Goal: Task Accomplishment & Management: Use online tool/utility

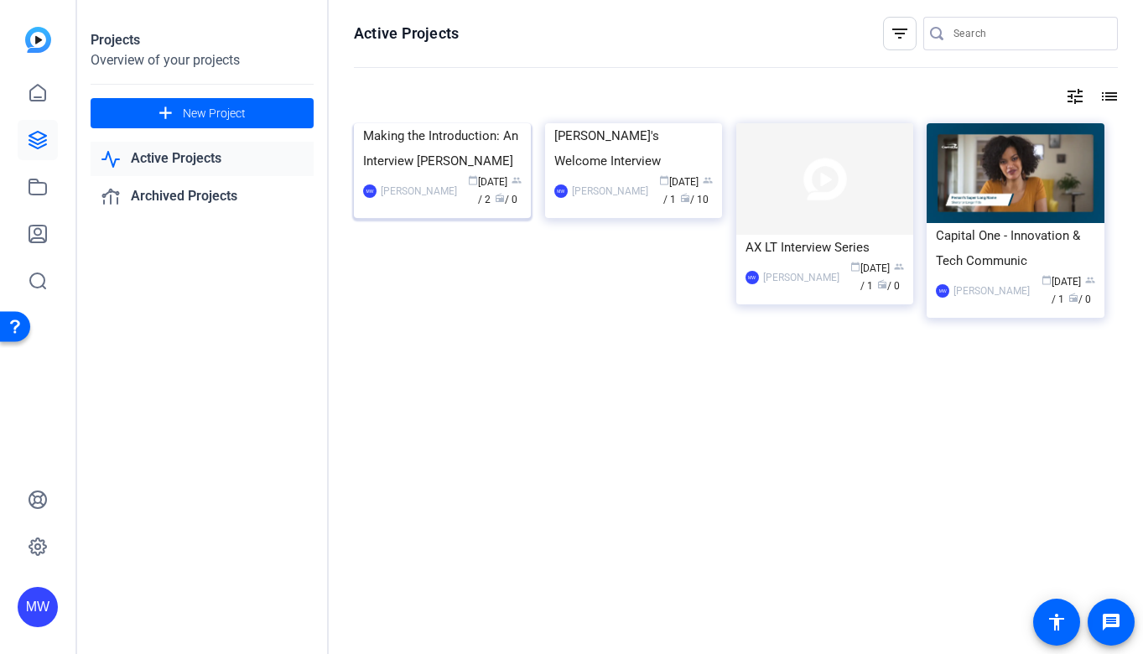
click at [409, 123] on img at bounding box center [442, 123] width 177 height 0
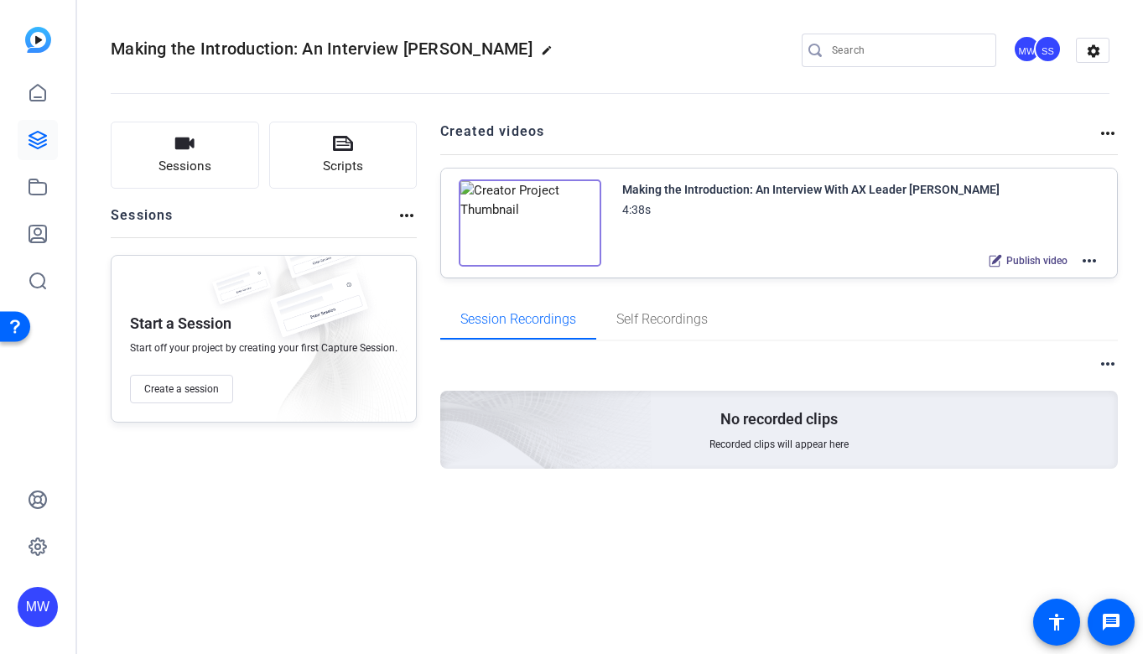
click at [1095, 257] on mat-icon "more_horiz" at bounding box center [1089, 261] width 20 height 20
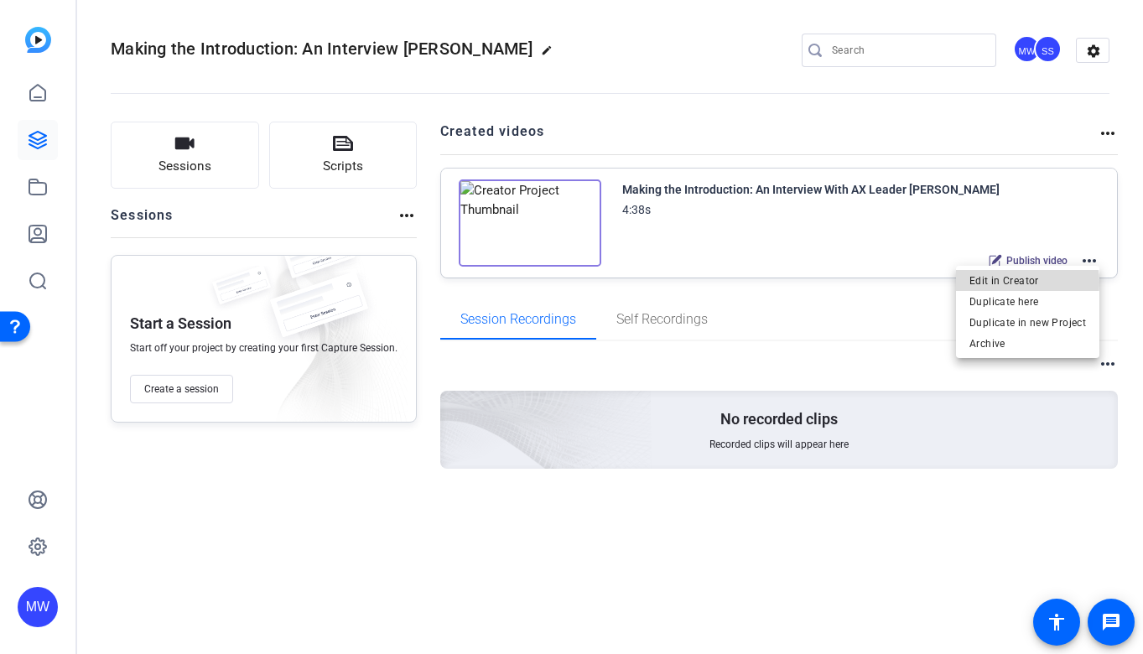
click at [1023, 283] on span "Edit in Creator" at bounding box center [1027, 281] width 117 height 20
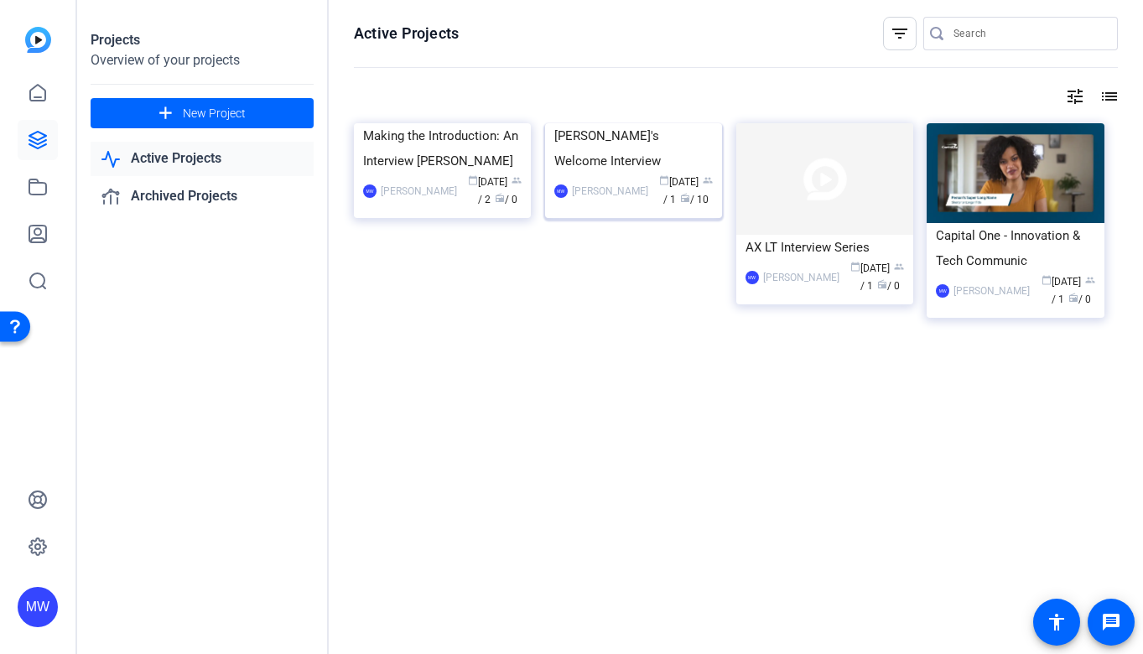
click at [607, 174] on div "[PERSON_NAME]'s Welcome Interview" at bounding box center [633, 148] width 158 height 50
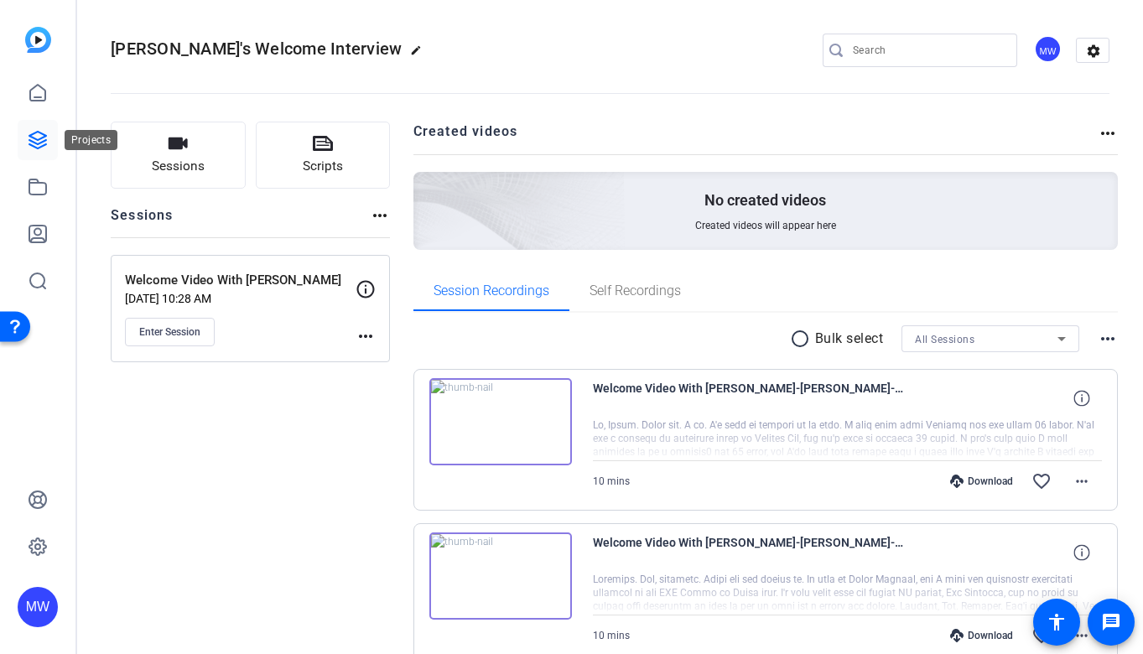
click at [39, 143] on icon at bounding box center [37, 140] width 17 height 17
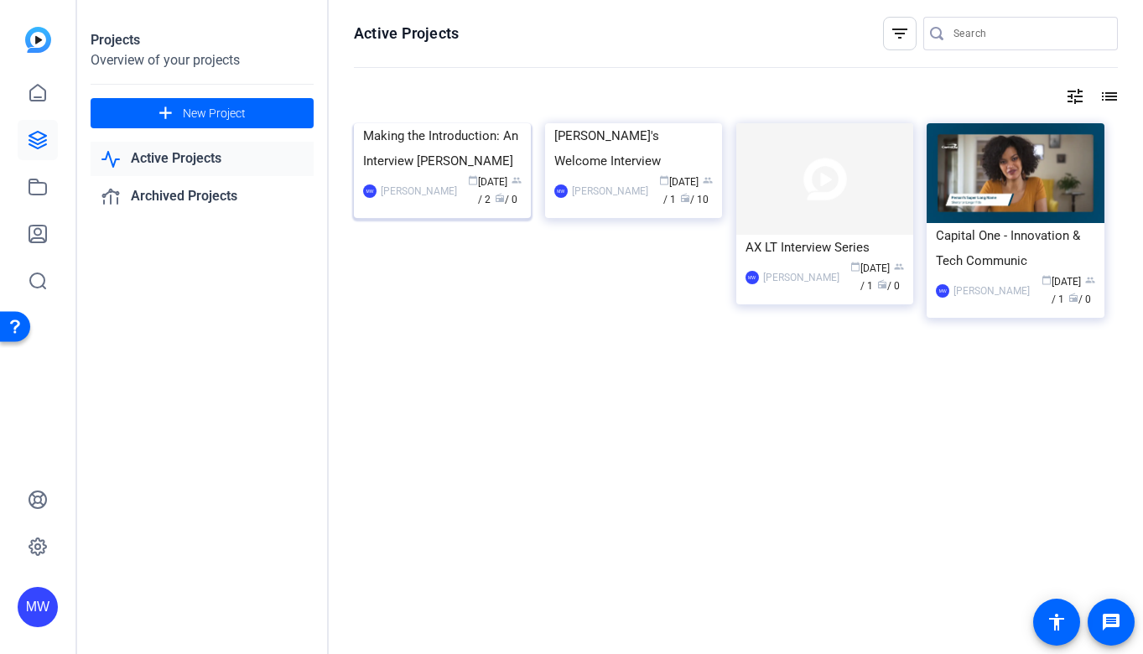
click at [383, 174] on div "Making the Introduction: An Interview [PERSON_NAME]" at bounding box center [442, 148] width 158 height 50
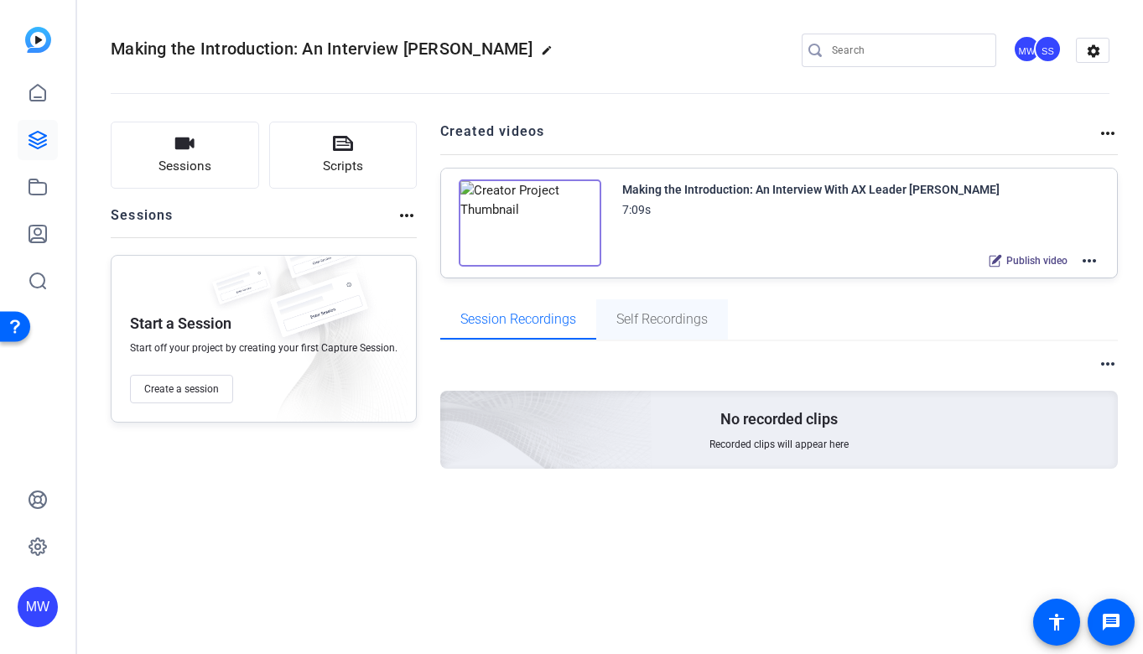
click at [651, 309] on span "Self Recordings" at bounding box center [661, 319] width 91 height 40
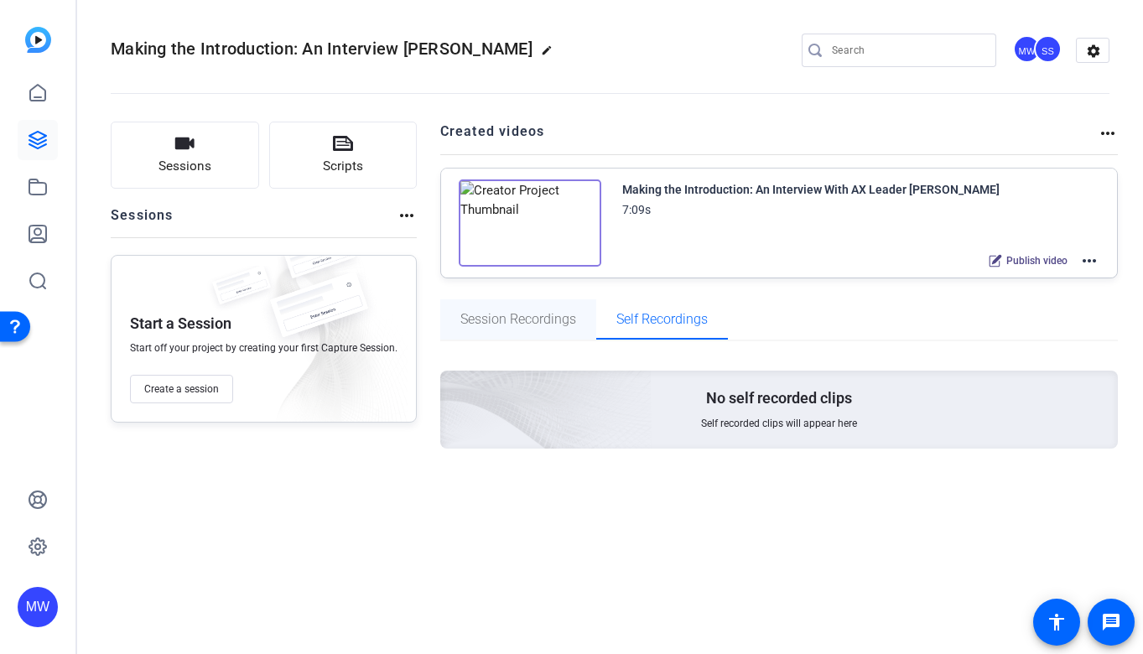
click at [496, 323] on span "Session Recordings" at bounding box center [518, 319] width 116 height 13
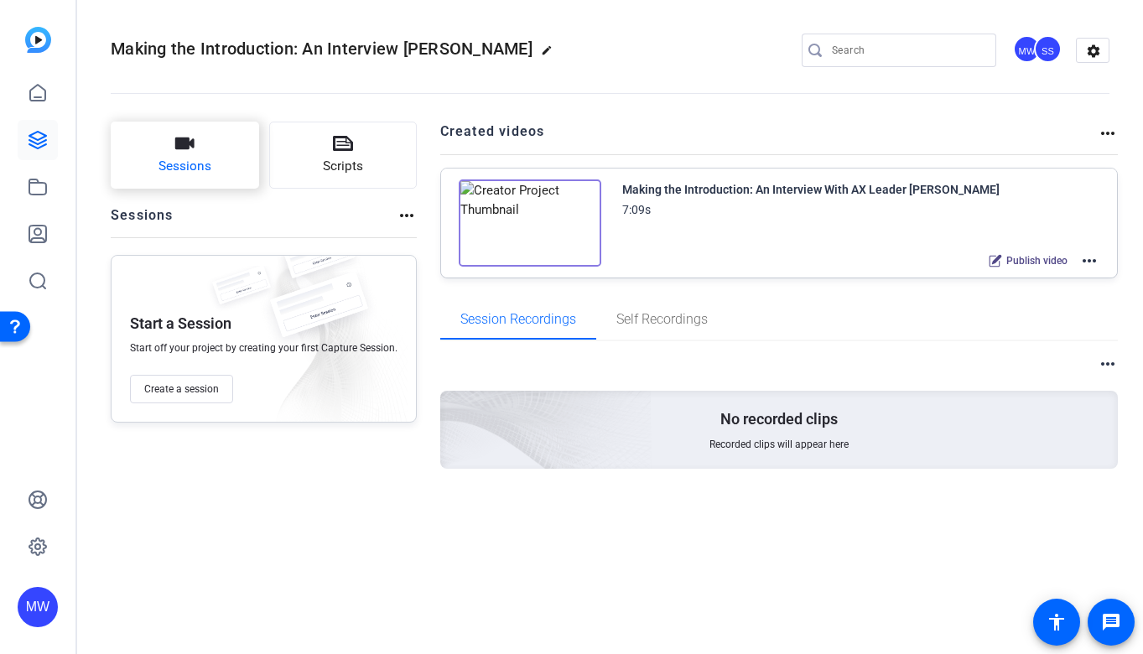
click at [167, 148] on button "Sessions" at bounding box center [185, 155] width 148 height 67
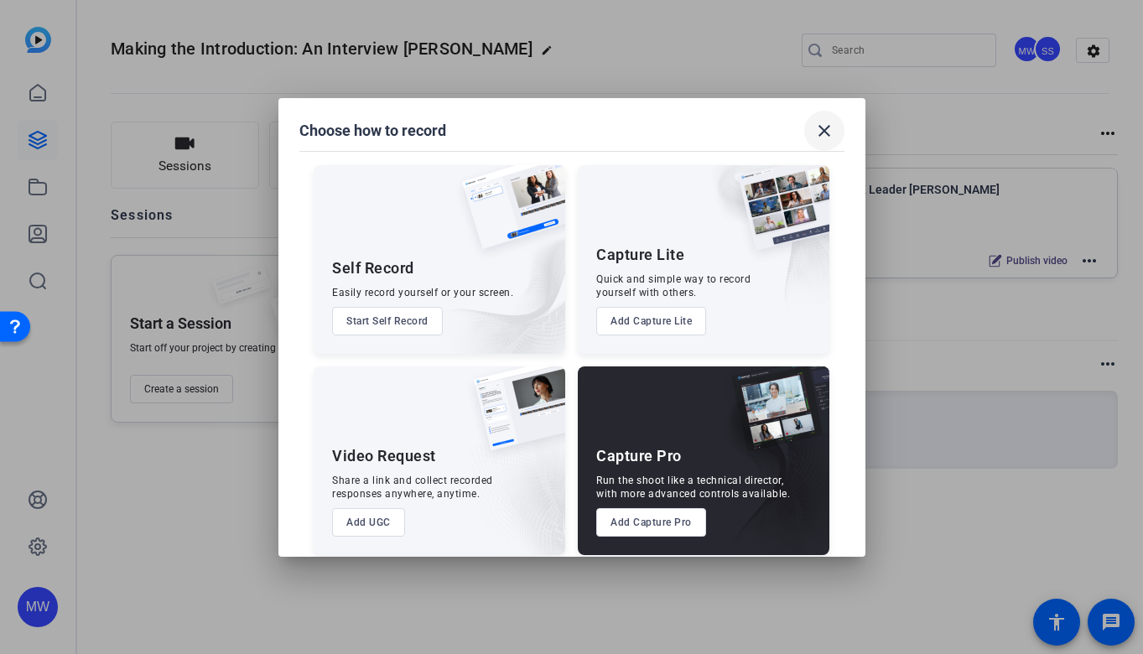
click at [823, 133] on mat-icon "close" at bounding box center [824, 131] width 20 height 20
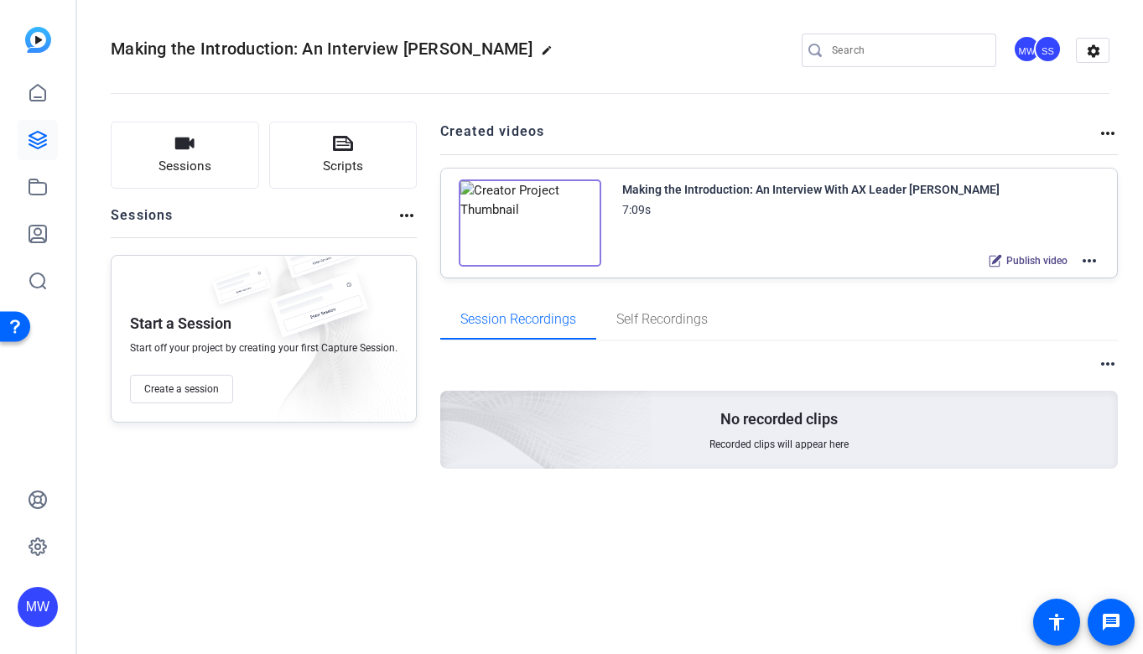
click at [1115, 134] on mat-icon "more_horiz" at bounding box center [1108, 133] width 20 height 20
drag, startPoint x: 1025, startPoint y: 112, endPoint x: 1101, endPoint y: 247, distance: 155.1
click at [1026, 112] on div at bounding box center [571, 327] width 1143 height 654
click at [1085, 257] on mat-icon "more_horiz" at bounding box center [1089, 261] width 20 height 20
click at [1012, 285] on span "Edit in Creator" at bounding box center [1027, 281] width 117 height 20
